Goal: Transaction & Acquisition: Purchase product/service

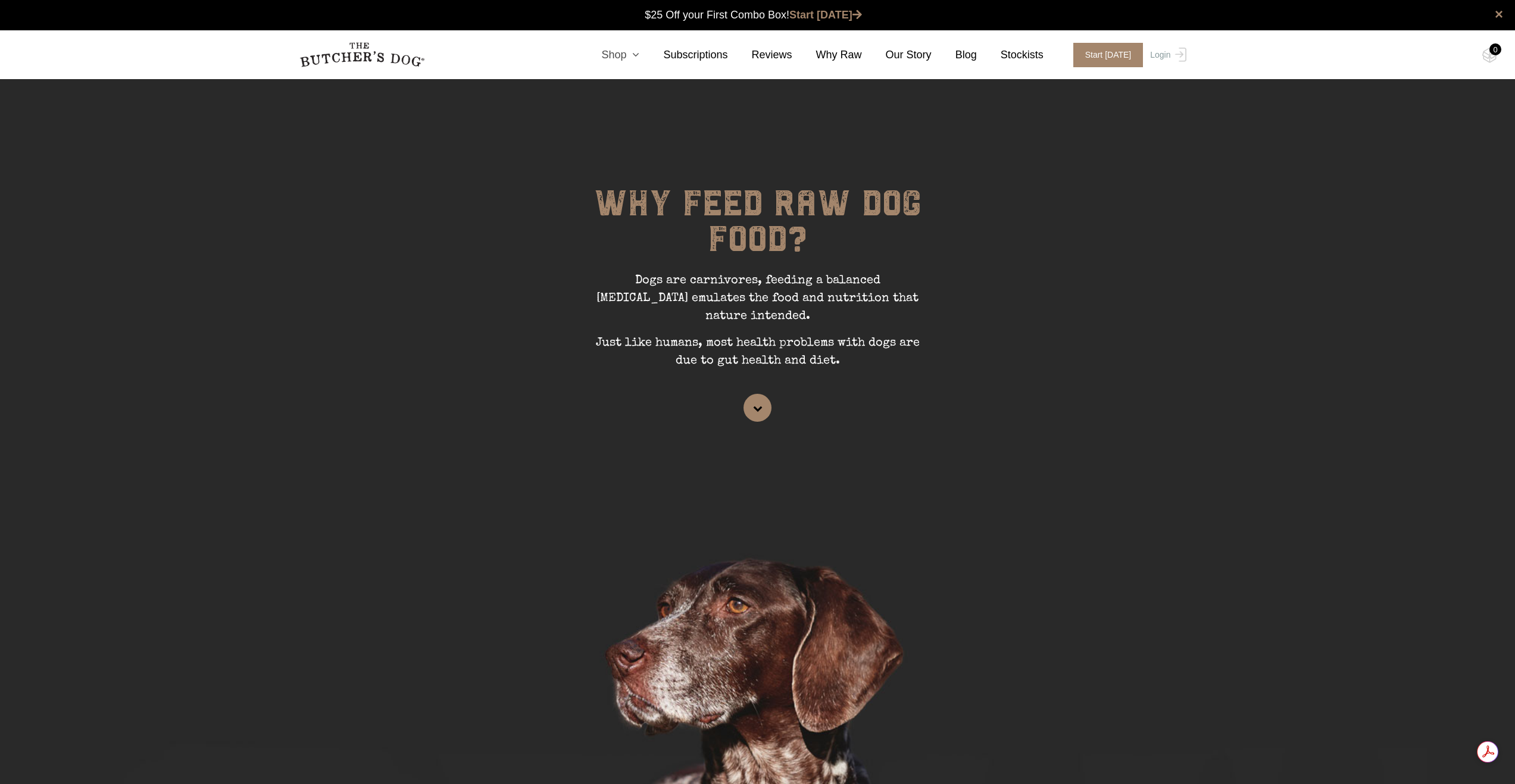
click at [634, 54] on icon at bounding box center [633, 54] width 13 height 11
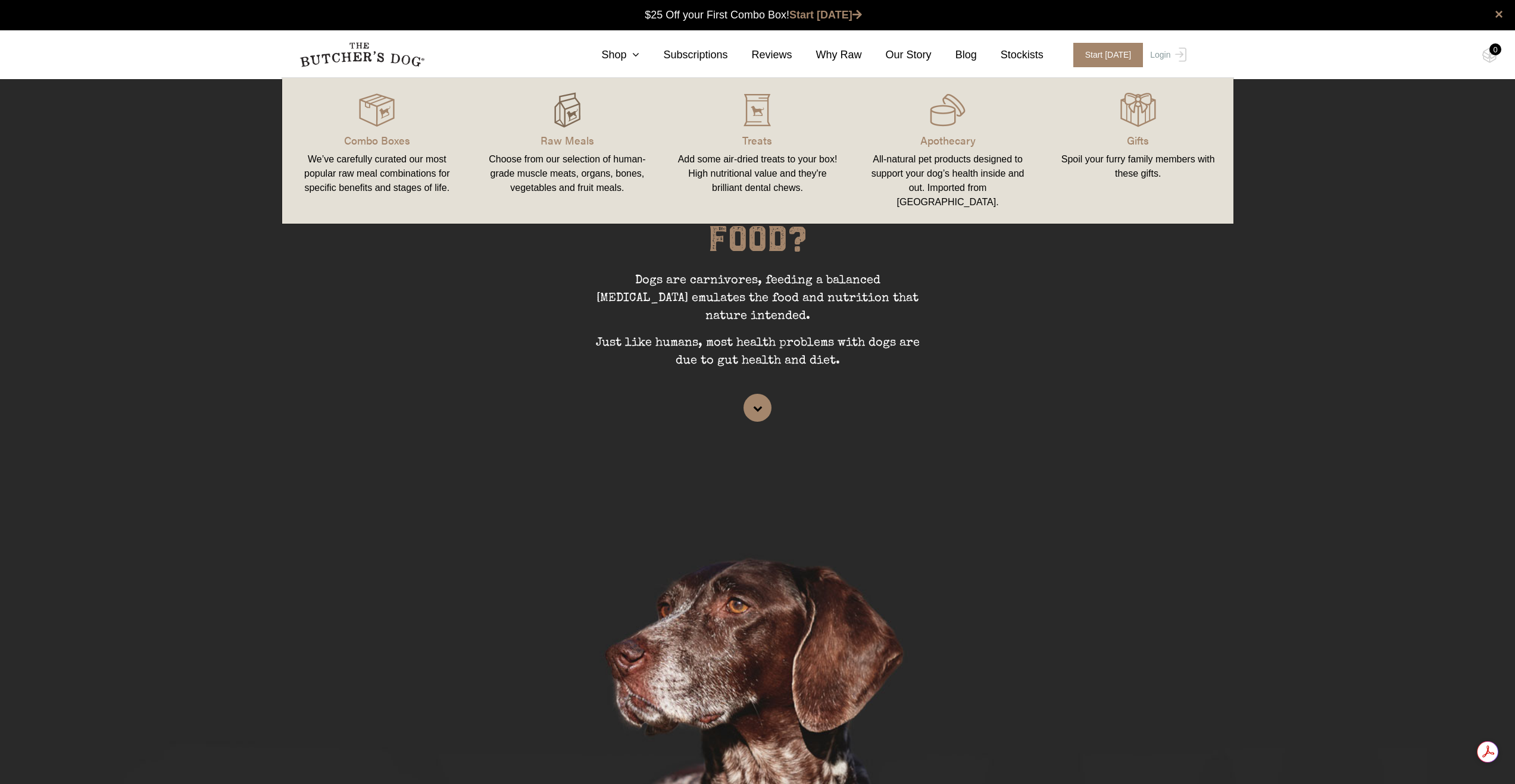
click at [574, 121] on img at bounding box center [567, 110] width 35 height 35
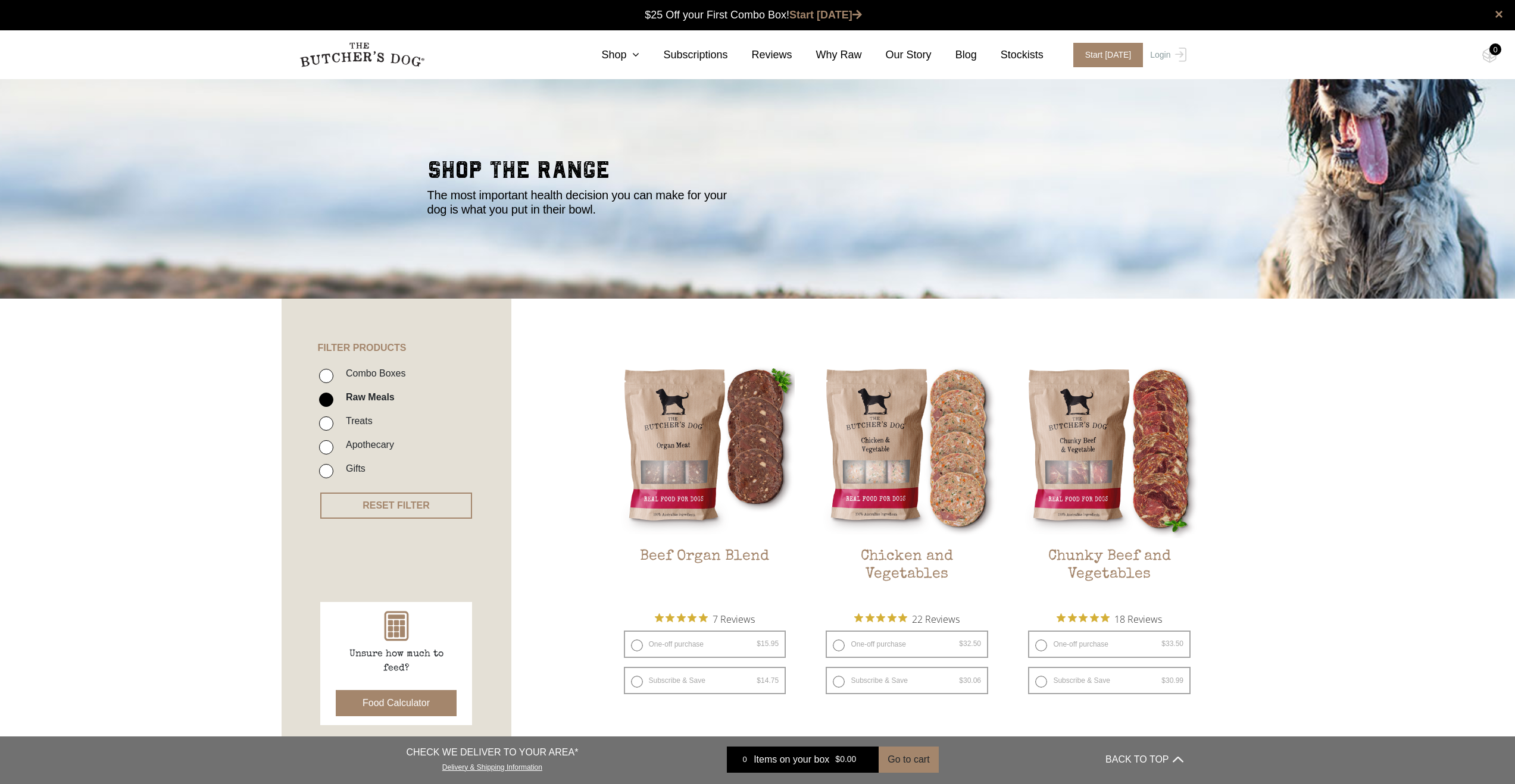
click at [331, 377] on input "Combo Boxes" at bounding box center [326, 375] width 14 height 14
checkbox input "true"
